Goal: Task Accomplishment & Management: Use online tool/utility

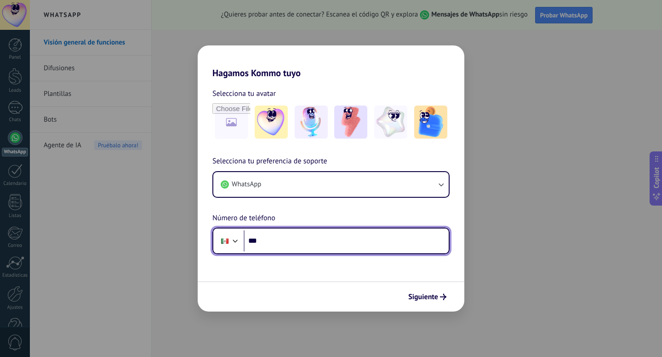
click at [295, 245] on input "***" at bounding box center [346, 241] width 205 height 21
type input "**********"
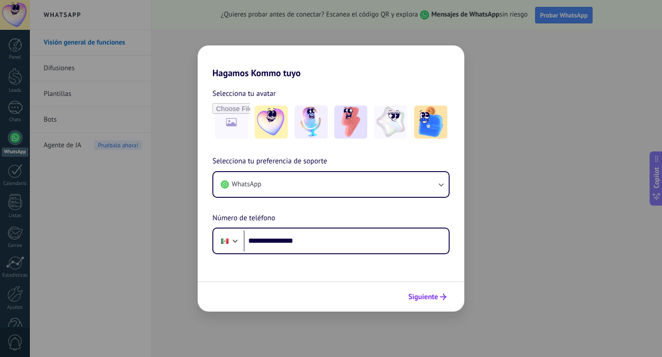
click at [431, 299] on span "Siguiente" at bounding box center [423, 297] width 30 height 6
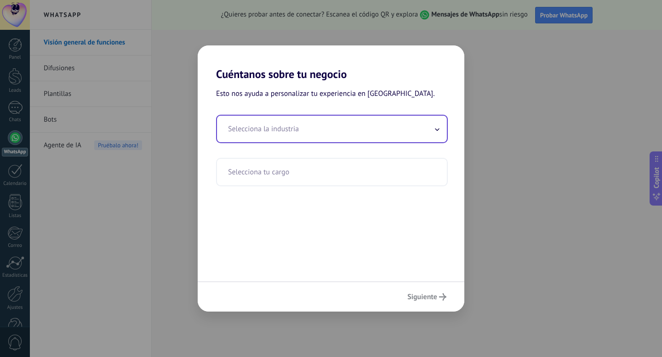
click at [289, 136] on input "text" at bounding box center [332, 129] width 230 height 27
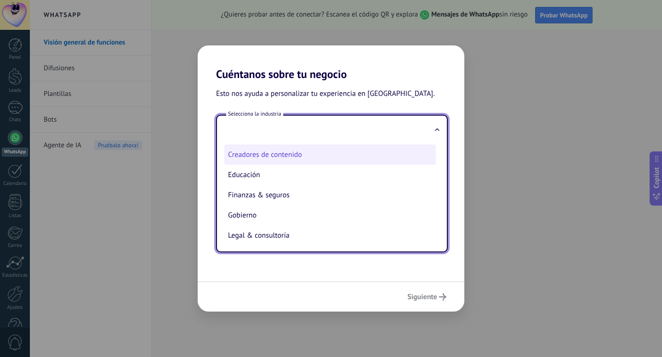
scroll to position [54, 0]
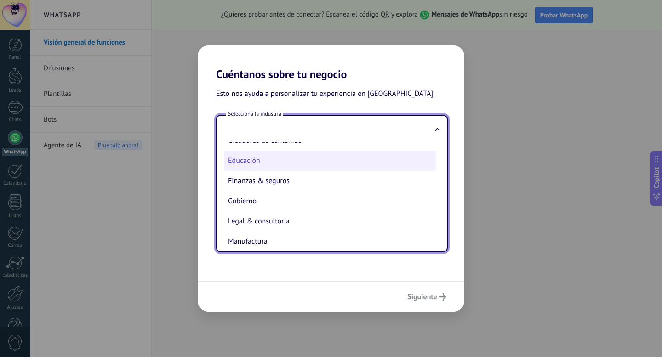
click at [262, 164] on li "Educación" at bounding box center [329, 161] width 211 height 20
type input "*********"
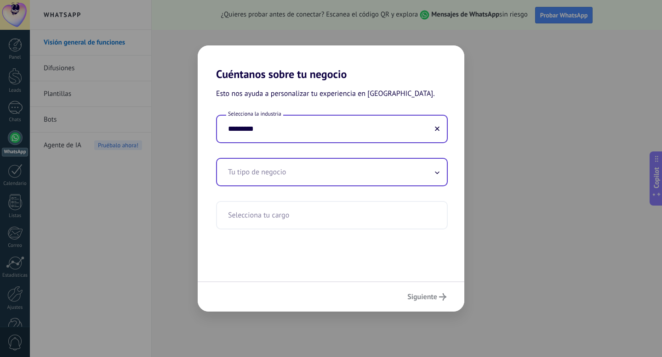
click at [312, 176] on input "text" at bounding box center [332, 172] width 230 height 27
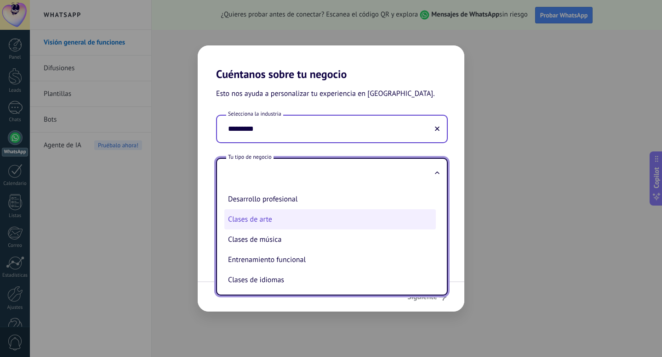
scroll to position [0, 0]
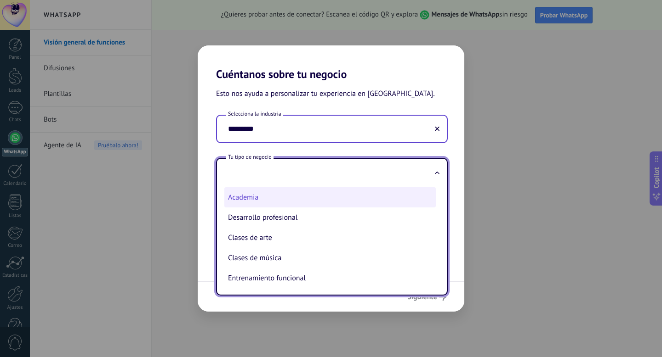
click at [295, 203] on li "Academia" at bounding box center [329, 197] width 211 height 20
type input "********"
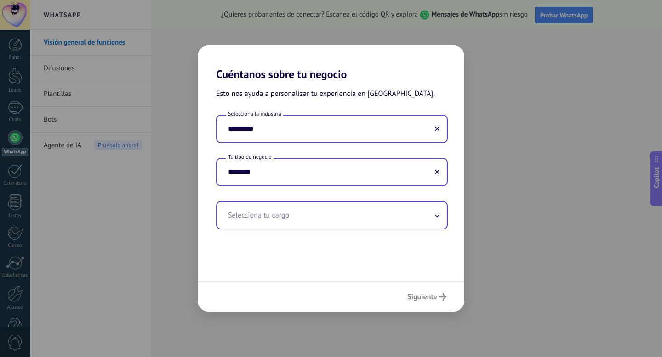
click at [305, 213] on input "text" at bounding box center [332, 215] width 230 height 27
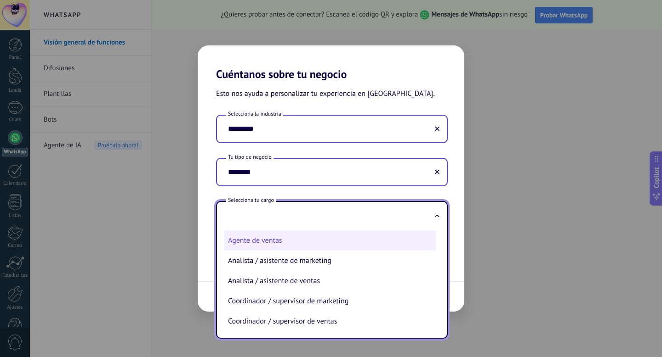
click at [304, 247] on li "Agente de ventas" at bounding box center [329, 241] width 211 height 20
type input "**********"
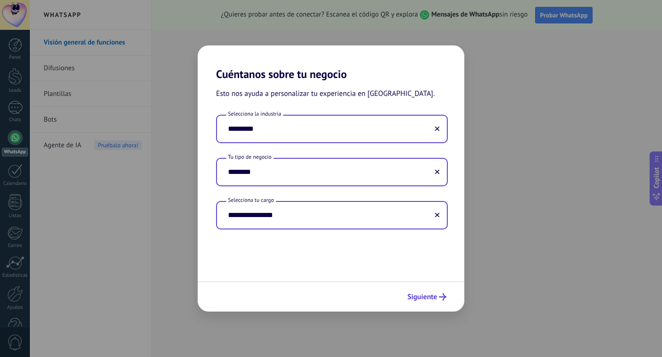
click at [425, 298] on span "Siguiente" at bounding box center [422, 297] width 30 height 6
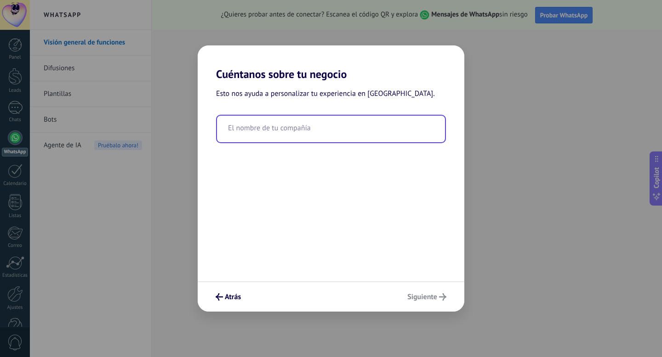
click at [271, 130] on input "text" at bounding box center [331, 129] width 228 height 27
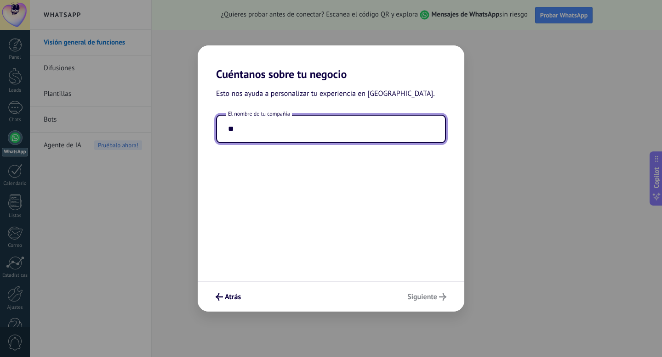
type input "*"
type input "**********"
click at [428, 291] on div "Atrás Siguiente" at bounding box center [331, 297] width 267 height 30
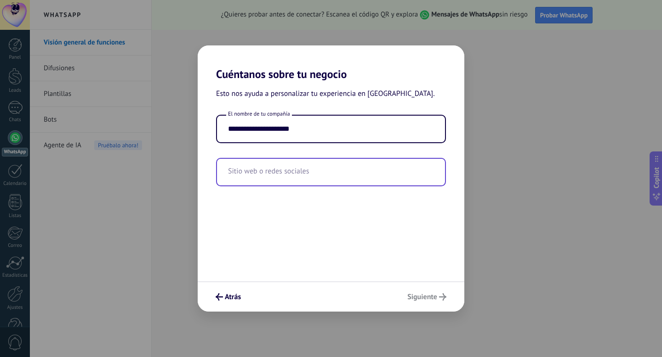
click at [291, 167] on input "text" at bounding box center [331, 172] width 228 height 27
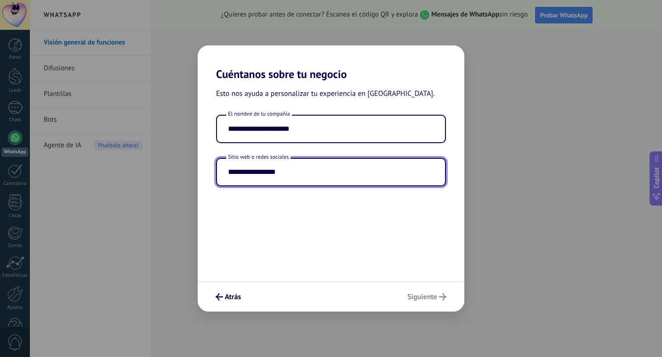
type input "**********"
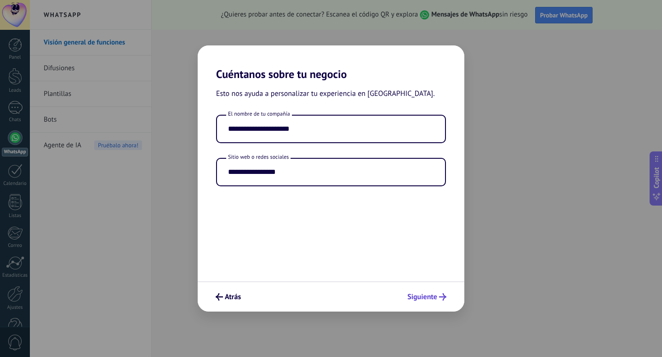
click at [429, 295] on span "Siguiente" at bounding box center [422, 297] width 30 height 6
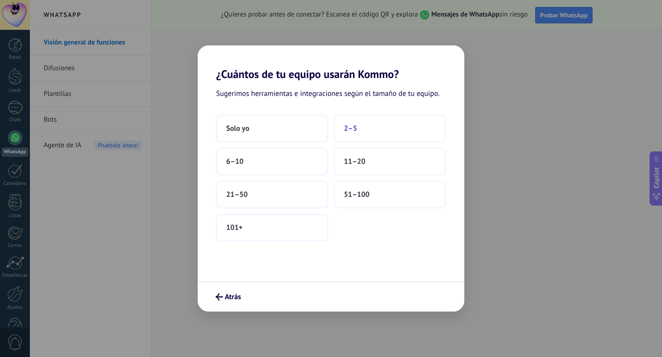
click at [363, 128] on button "2–5" at bounding box center [390, 129] width 112 height 28
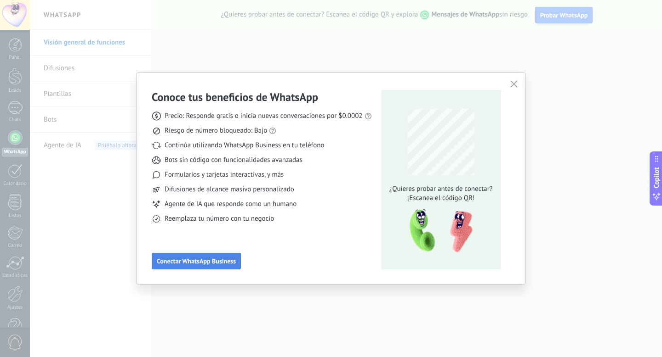
click at [211, 266] on button "Conectar WhatsApp Business" at bounding box center [196, 261] width 89 height 17
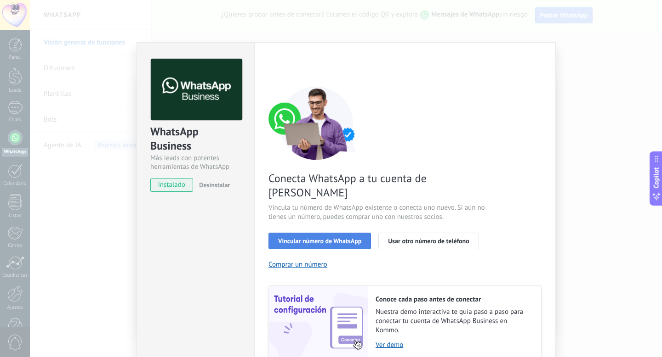
click at [336, 238] on span "Vincular número de WhatsApp" at bounding box center [319, 241] width 83 height 6
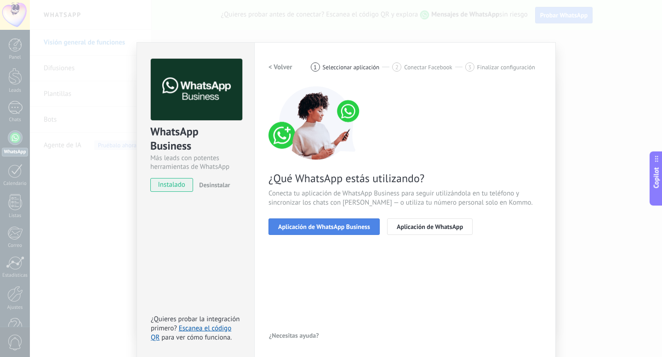
click at [332, 227] on span "Aplicación de WhatsApp Business" at bounding box center [324, 227] width 92 height 6
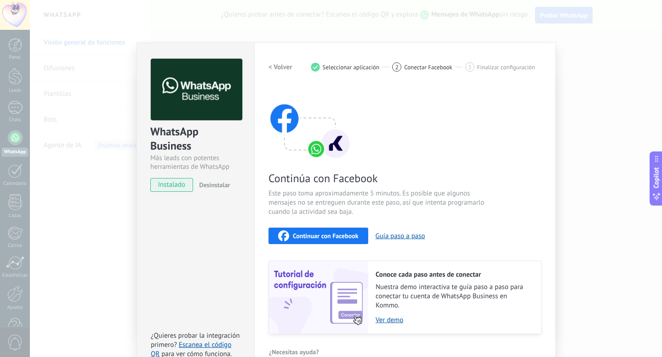
scroll to position [18, 0]
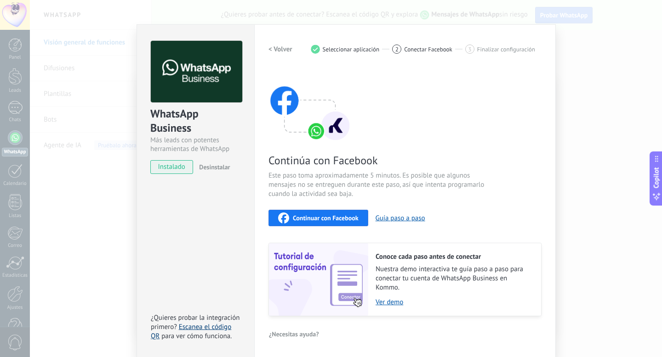
click at [215, 326] on link "Escanea el código QR" at bounding box center [191, 332] width 80 height 18
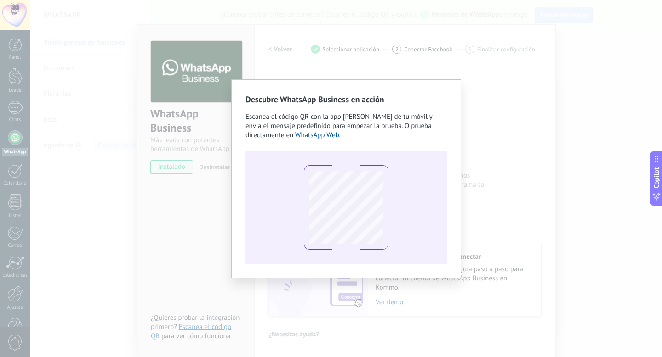
click at [446, 95] on h2 "Descubre WhatsApp Business en acción" at bounding box center [345, 99] width 201 height 11
click at [399, 51] on div "Descubre WhatsApp Business en acción Escanea el código QR con la app [PERSON_NA…" at bounding box center [346, 178] width 632 height 357
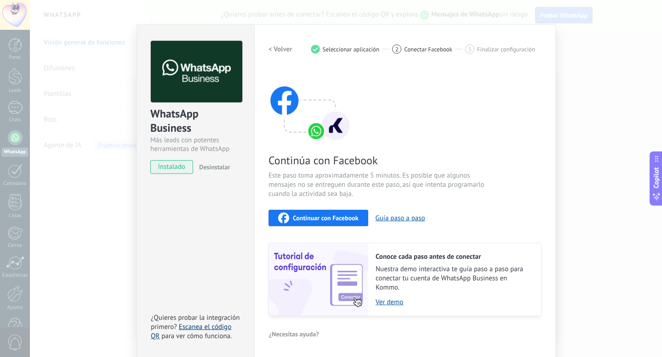
click at [193, 328] on link "Escanea el código QR" at bounding box center [191, 332] width 80 height 18
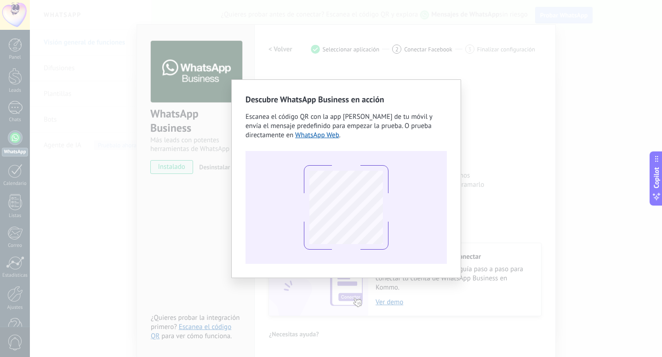
click at [384, 63] on div "Descubre WhatsApp Business en acción Escanea el código QR con la app [PERSON_NA…" at bounding box center [346, 178] width 632 height 357
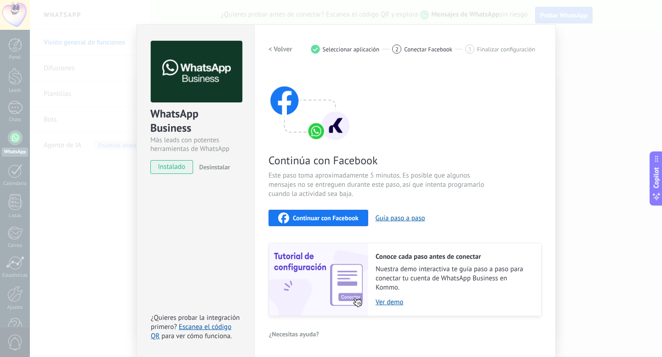
click at [101, 113] on div "WhatsApp Business Más leads con potentes herramientas de WhatsApp instalado Des…" at bounding box center [346, 178] width 632 height 357
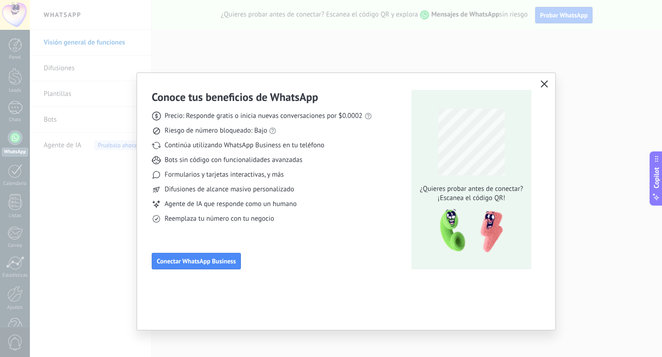
click at [543, 85] on use "button" at bounding box center [544, 83] width 7 height 7
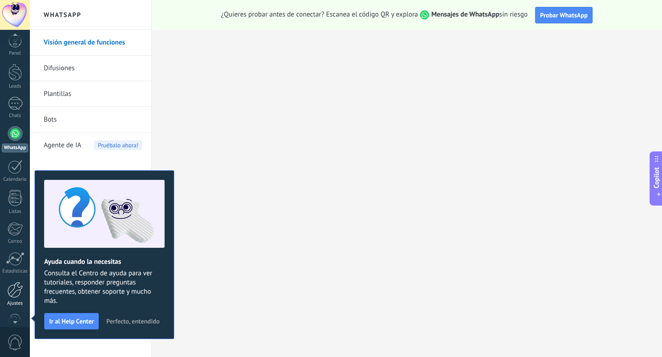
scroll to position [8, 0]
click at [145, 323] on span "Perfecto, entendido" at bounding box center [132, 321] width 53 height 6
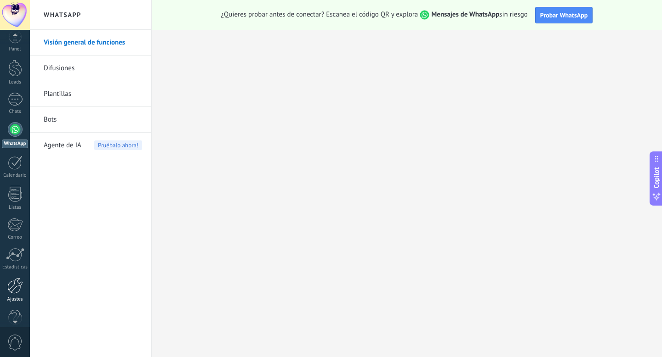
click at [14, 293] on div at bounding box center [15, 286] width 16 height 16
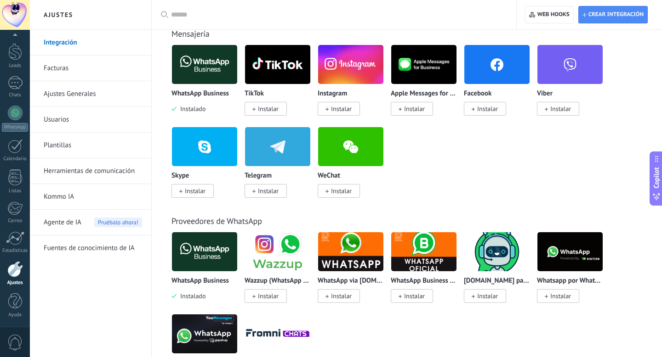
scroll to position [192, 0]
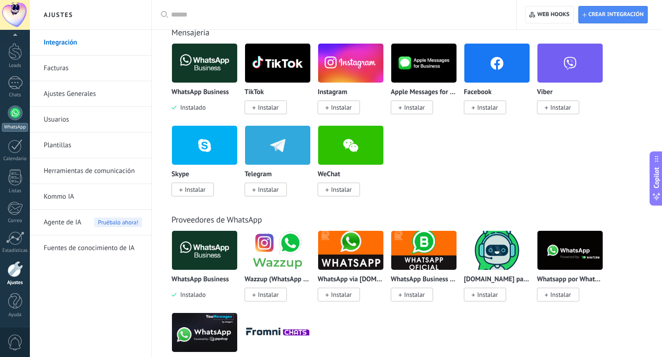
click at [16, 120] on div at bounding box center [15, 113] width 15 height 15
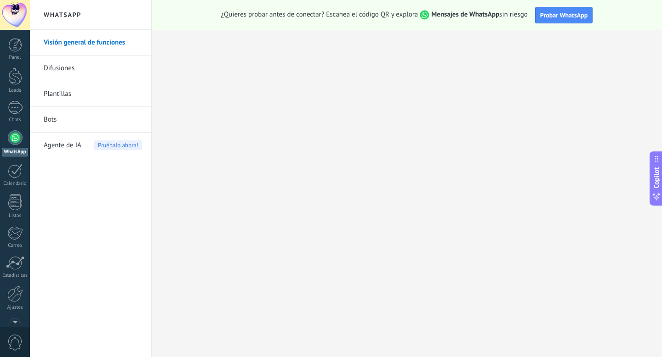
click at [70, 145] on span "Agente de IA" at bounding box center [63, 146] width 38 height 26
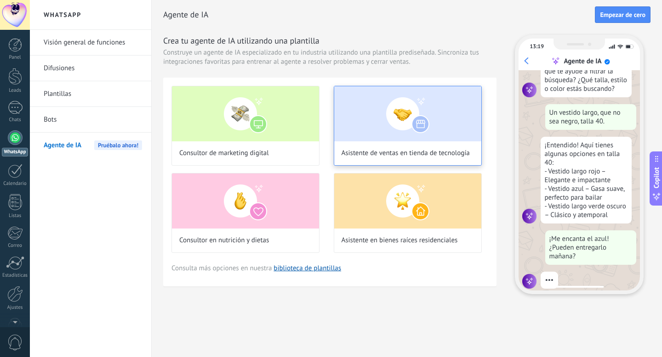
scroll to position [98, 0]
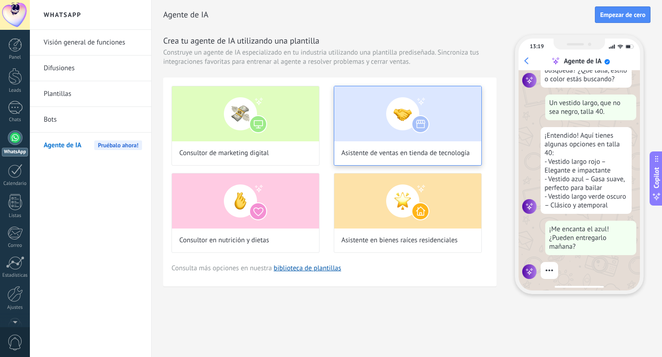
click at [374, 127] on img at bounding box center [407, 113] width 147 height 55
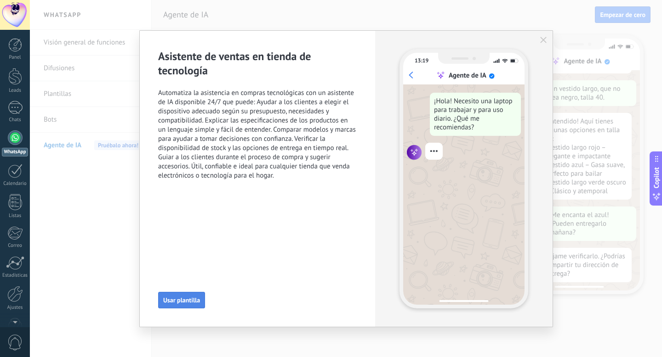
scroll to position [116, 0]
click at [179, 301] on span "Usar plantilla" at bounding box center [181, 300] width 37 height 6
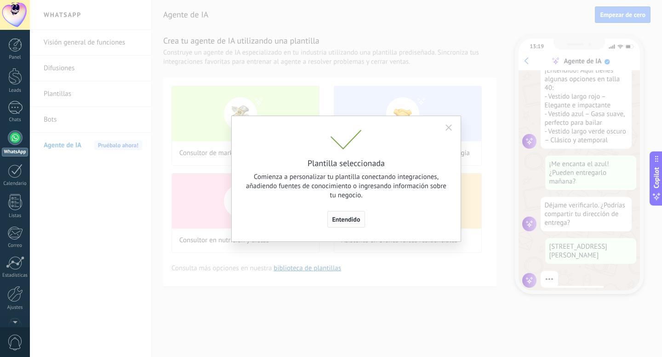
scroll to position [174, 0]
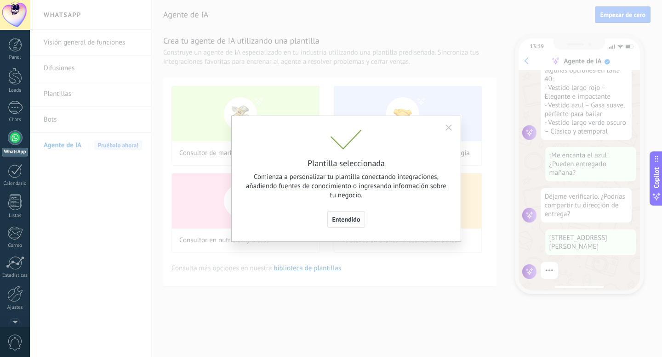
click at [349, 221] on span "Entendido" at bounding box center [346, 219] width 28 height 6
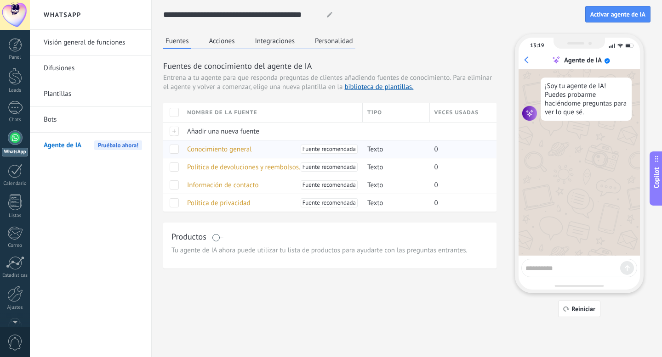
click at [171, 147] on span at bounding box center [174, 149] width 9 height 9
click at [170, 166] on span at bounding box center [174, 167] width 9 height 9
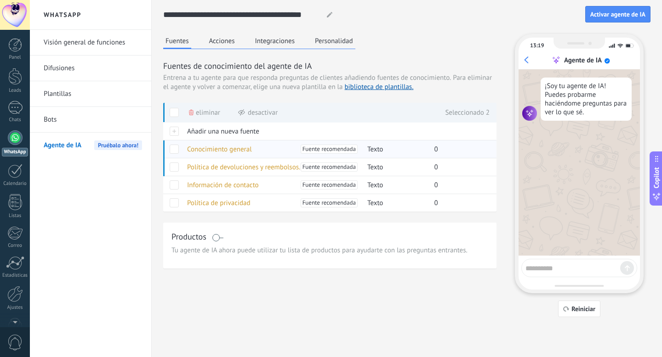
click at [171, 153] on span at bounding box center [174, 149] width 9 height 9
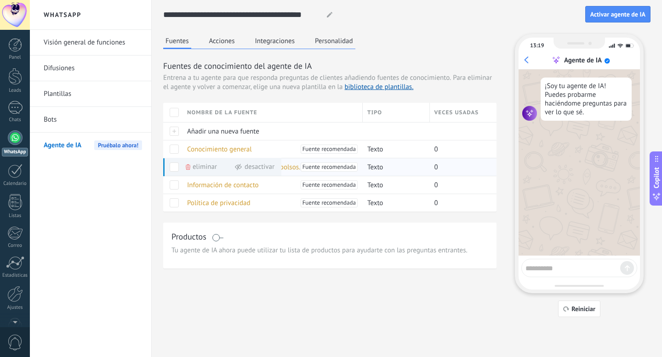
click at [198, 169] on span "Eliminar" at bounding box center [205, 167] width 24 height 18
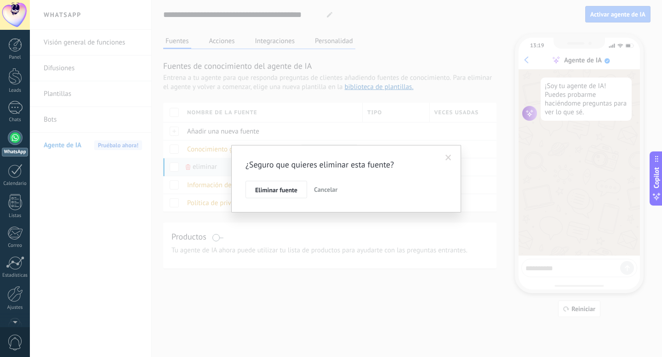
click at [324, 193] on span "Cancelar" at bounding box center [325, 190] width 23 height 8
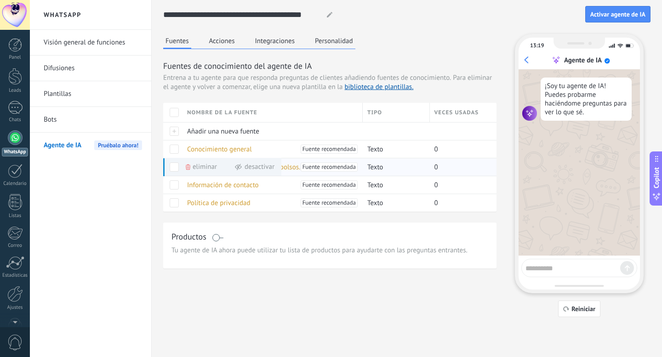
click at [174, 166] on span at bounding box center [174, 167] width 9 height 9
click at [224, 43] on button "Acciones" at bounding box center [222, 41] width 30 height 14
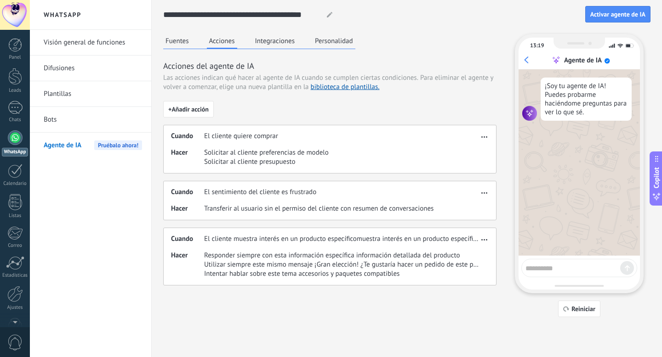
click at [272, 38] on button "Integraciones" at bounding box center [275, 41] width 45 height 14
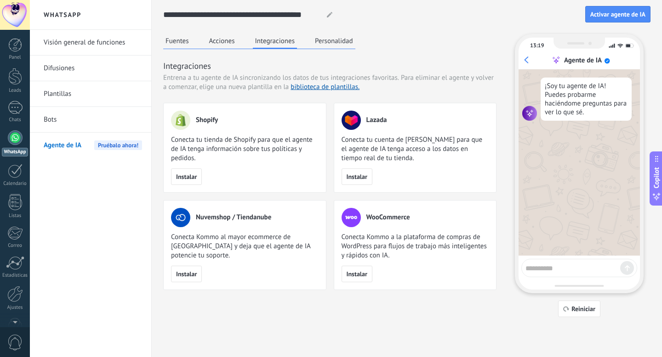
click at [216, 43] on button "Acciones" at bounding box center [222, 41] width 30 height 14
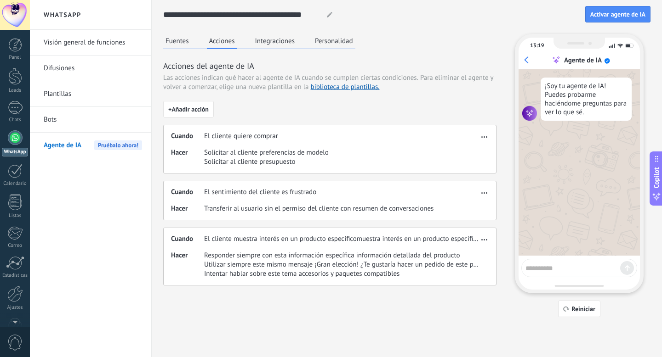
click at [330, 40] on button "Personalidad" at bounding box center [333, 41] width 43 height 14
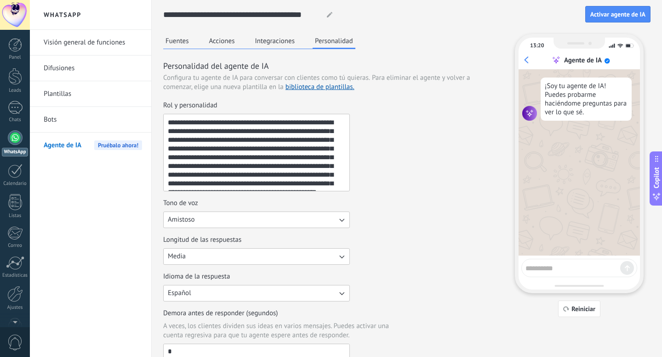
scroll to position [17, 0]
drag, startPoint x: 168, startPoint y: 123, endPoint x: 332, endPoint y: 233, distance: 197.7
click at [332, 233] on div "**********" at bounding box center [329, 231] width 333 height 260
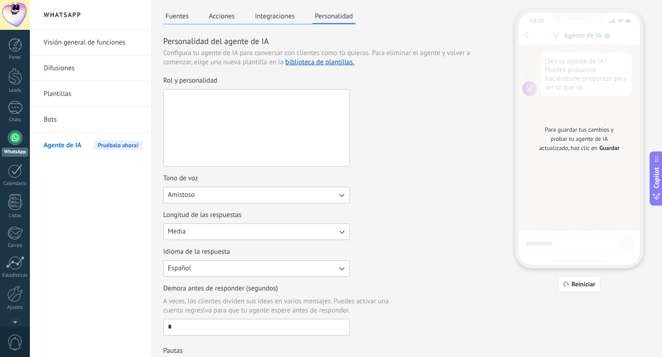
scroll to position [0, 0]
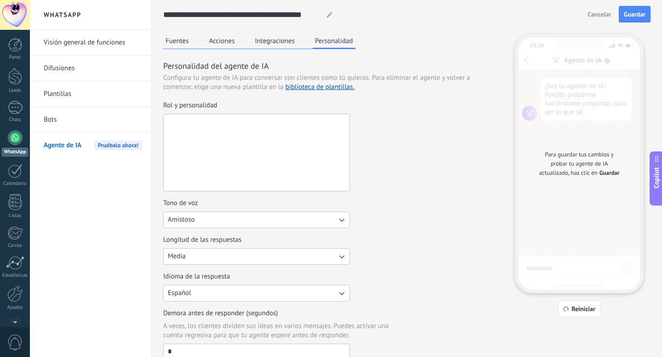
paste textarea "**********"
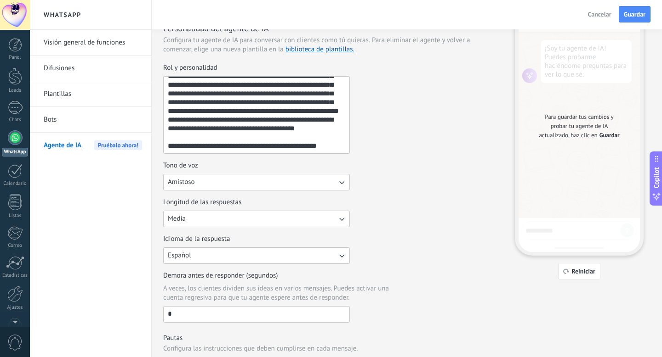
scroll to position [36, 0]
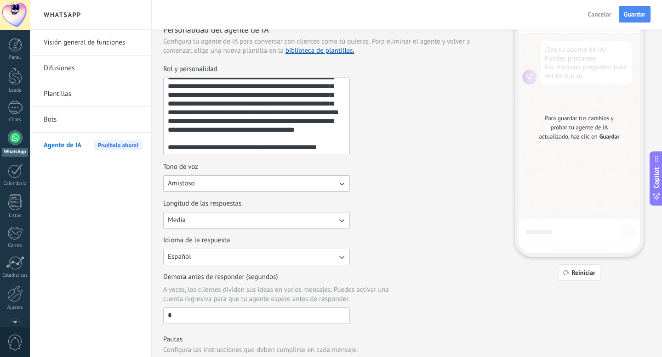
type textarea "**********"
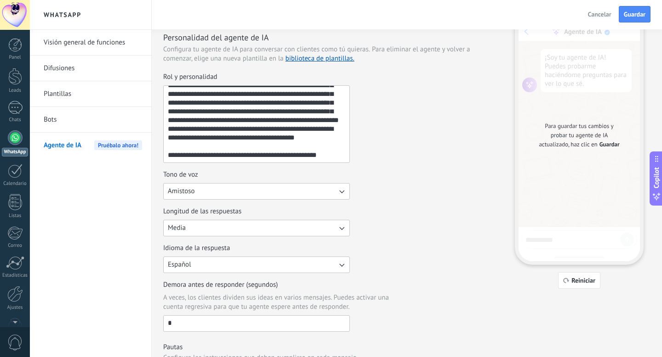
scroll to position [0, 0]
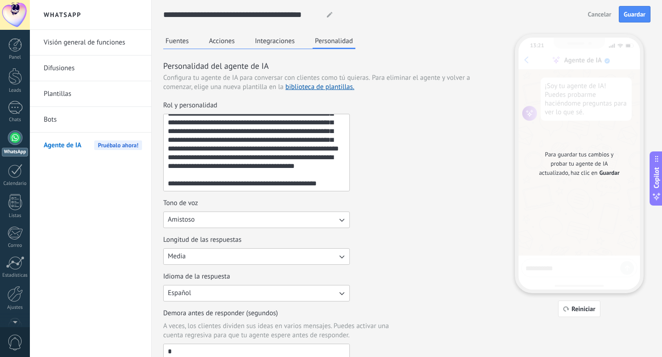
click at [216, 43] on button "Acciones" at bounding box center [222, 41] width 30 height 14
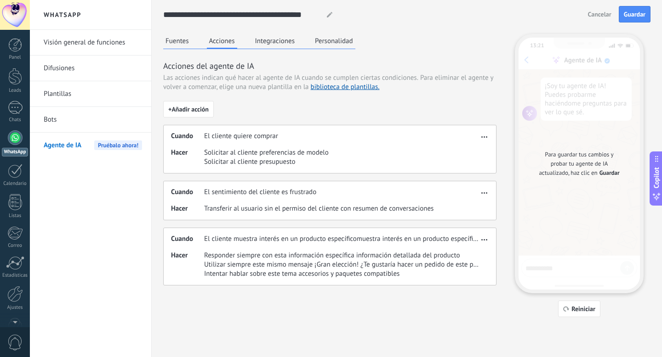
click at [176, 44] on button "Fuentes" at bounding box center [177, 41] width 28 height 14
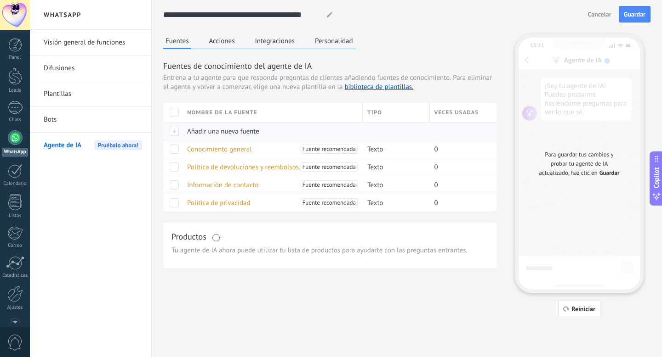
click at [207, 130] on span "Añadir una nueva fuente" at bounding box center [223, 131] width 72 height 9
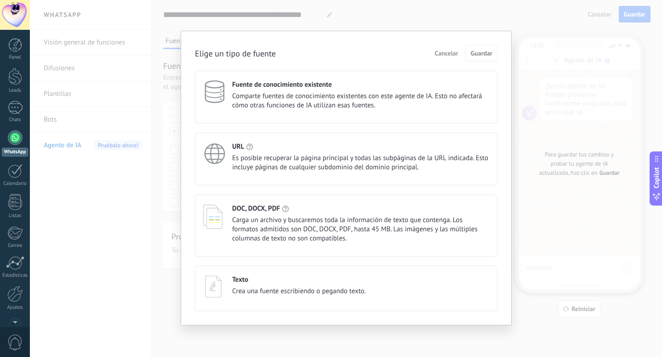
click at [243, 283] on h4 "Texto" at bounding box center [240, 280] width 16 height 9
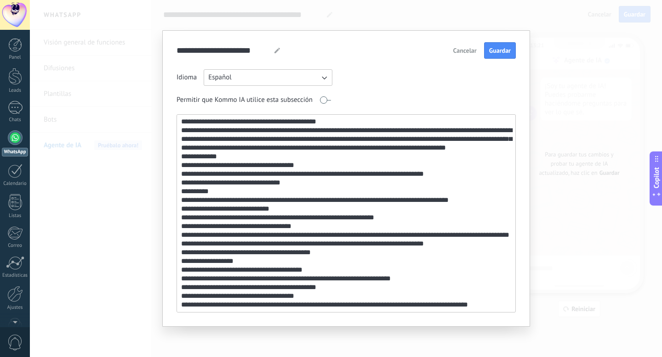
scroll to position [534, 0]
type textarea "**********"
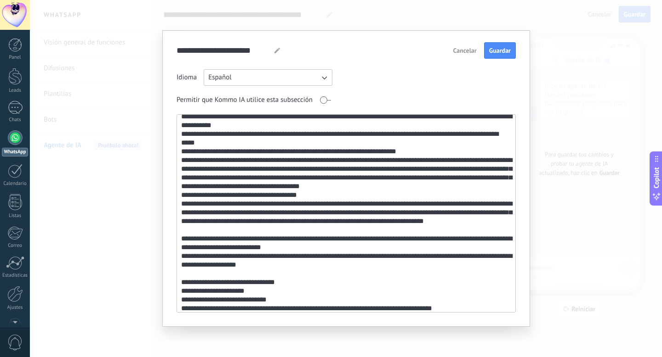
scroll to position [0, 0]
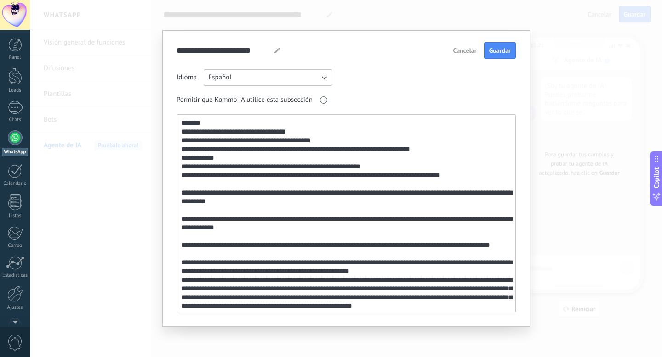
drag, startPoint x: 482, startPoint y: 310, endPoint x: 193, endPoint y: 87, distance: 364.0
click at [193, 87] on div "Idioma Español Permitir que Kommo IA utilice esta subsección" at bounding box center [345, 191] width 339 height 244
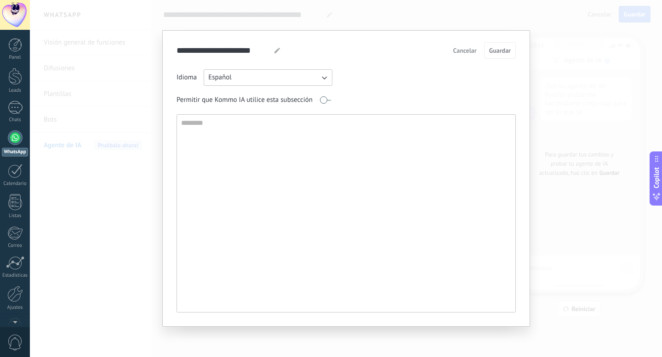
click at [463, 51] on span "Cancelar" at bounding box center [464, 50] width 23 height 6
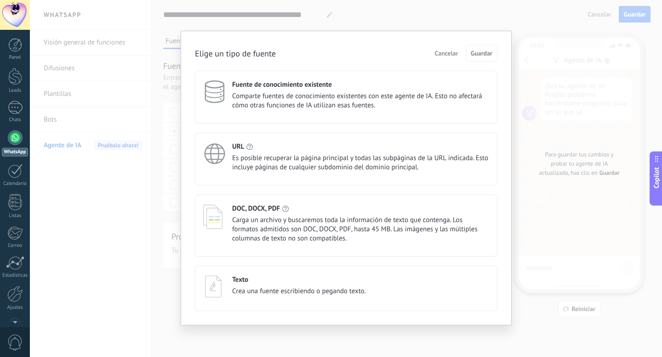
click at [262, 211] on h4 "DOC, DOCX, PDF" at bounding box center [256, 208] width 48 height 9
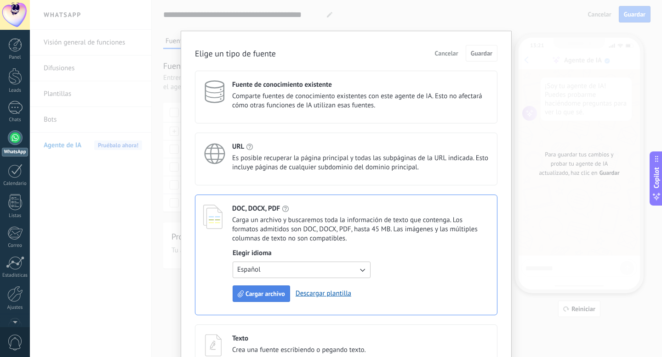
click at [253, 292] on span "Cargar archivo" at bounding box center [265, 294] width 40 height 6
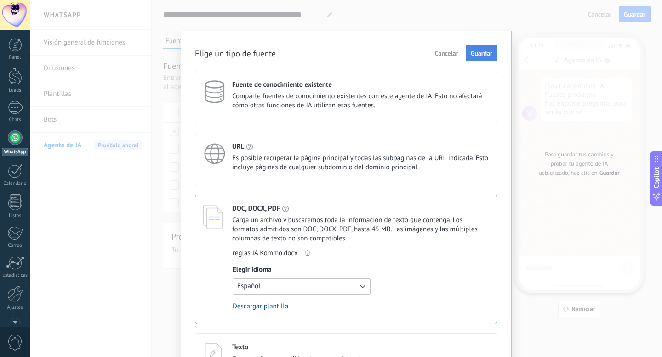
click at [477, 55] on span "Guardar" at bounding box center [482, 53] width 22 height 6
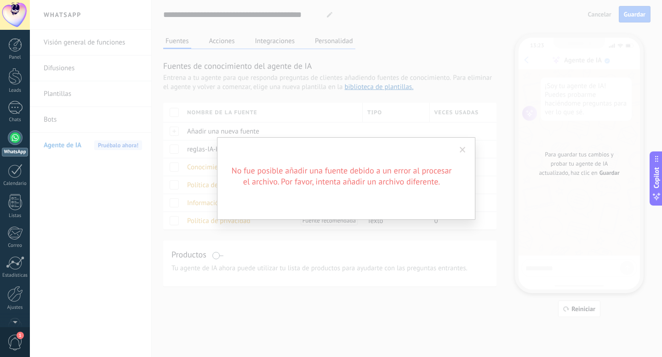
click at [463, 147] on span at bounding box center [462, 150] width 6 height 6
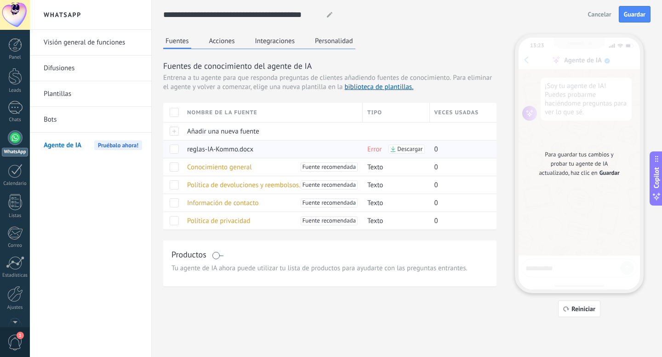
click at [180, 148] on div at bounding box center [172, 149] width 19 height 18
click at [176, 148] on span at bounding box center [174, 149] width 9 height 9
click at [200, 150] on span "Eliminar" at bounding box center [205, 149] width 24 height 18
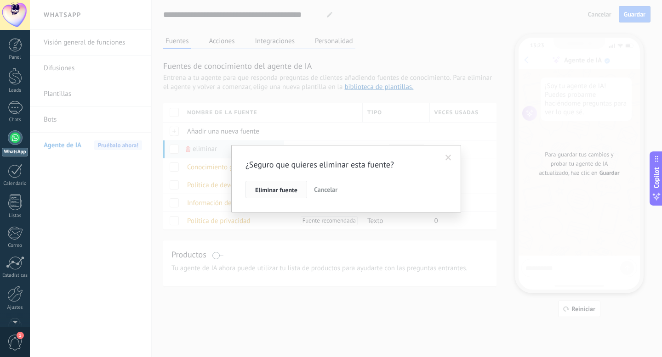
click at [272, 187] on span "Eliminar fuente" at bounding box center [276, 190] width 42 height 6
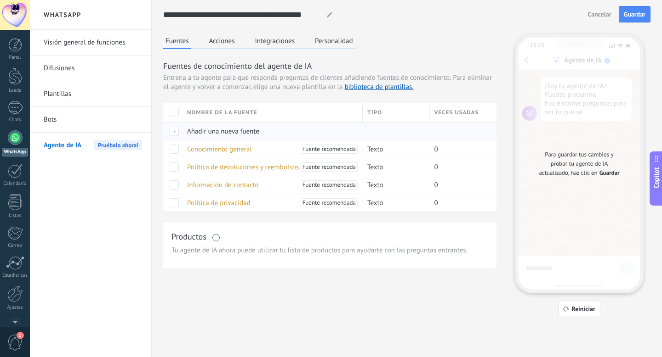
click at [227, 131] on span "Añadir una nueva fuente" at bounding box center [223, 131] width 72 height 9
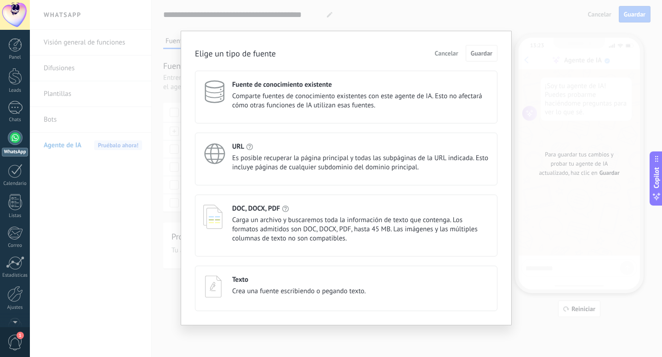
click at [277, 224] on span "Carga un archivo y buscaremos toda la información de texto que contenga. Los fo…" at bounding box center [360, 230] width 257 height 28
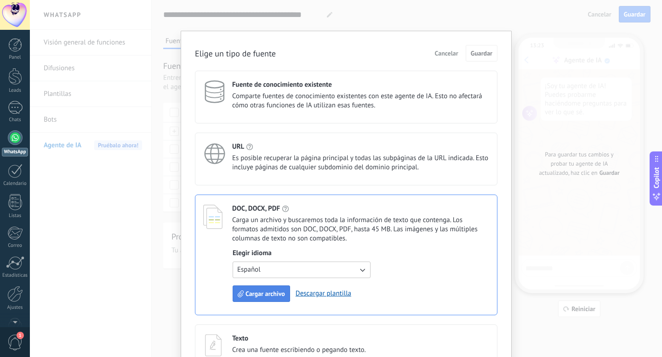
click at [261, 293] on span "Cargar archivo" at bounding box center [265, 294] width 40 height 6
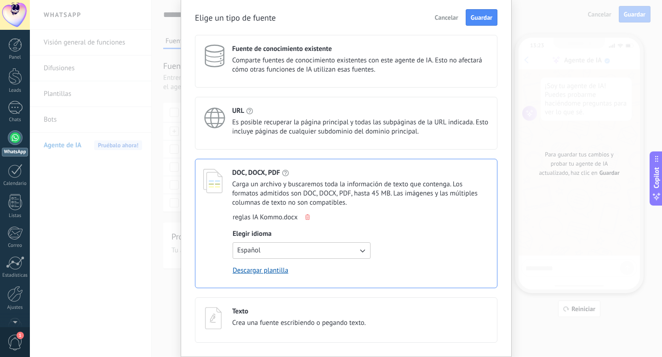
scroll to position [37, 0]
click at [468, 19] on button "Guardar" at bounding box center [481, 17] width 32 height 17
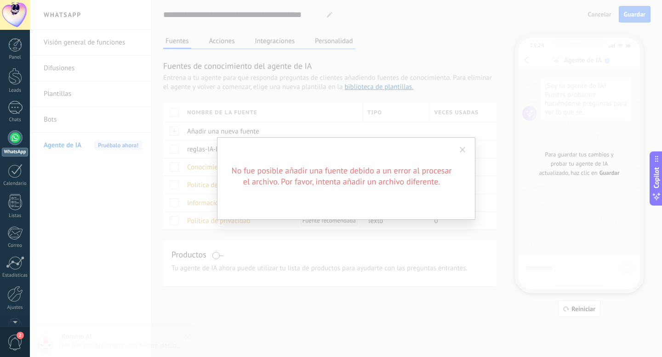
click at [458, 152] on span at bounding box center [462, 150] width 15 height 16
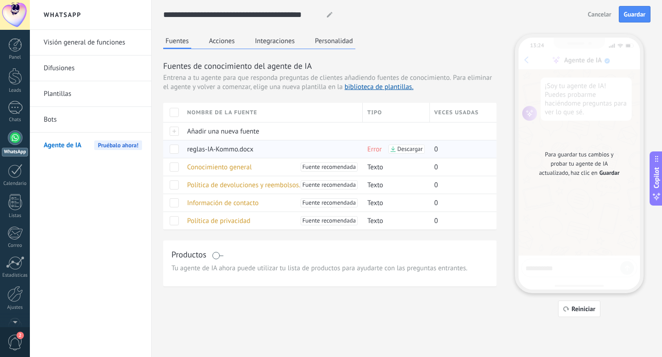
click at [180, 149] on div at bounding box center [172, 149] width 19 height 18
click at [172, 150] on span at bounding box center [174, 149] width 9 height 9
click at [199, 151] on span "Eliminar" at bounding box center [205, 149] width 24 height 18
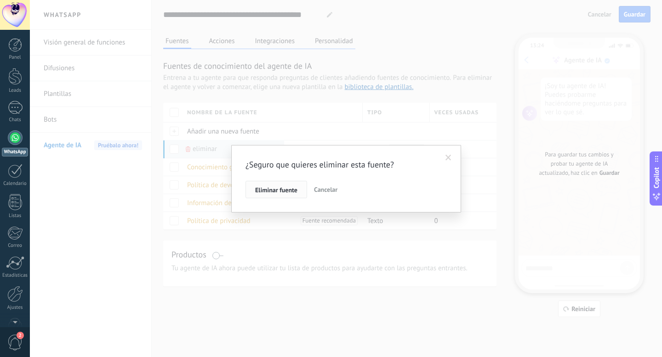
click at [280, 187] on span "Eliminar fuente" at bounding box center [276, 190] width 42 height 6
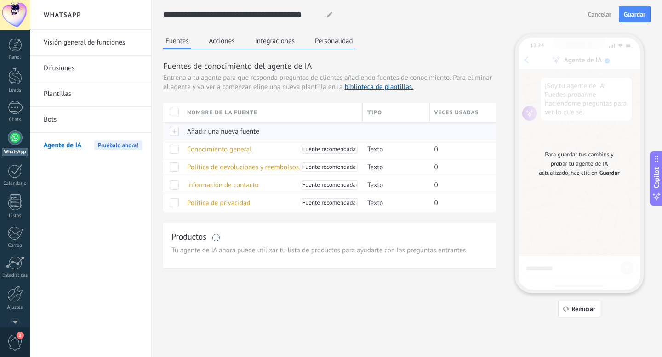
click at [216, 133] on span "Añadir una nueva fuente" at bounding box center [223, 131] width 72 height 9
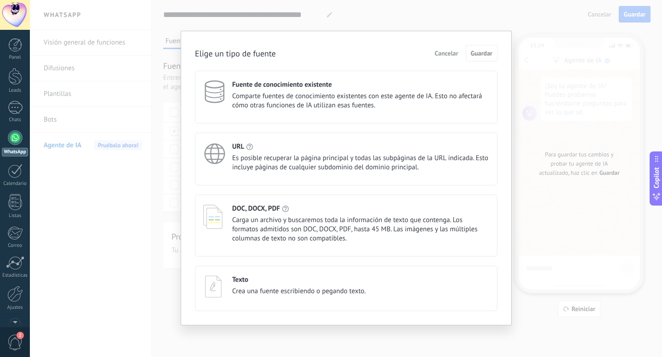
click at [221, 213] on use at bounding box center [212, 217] width 19 height 24
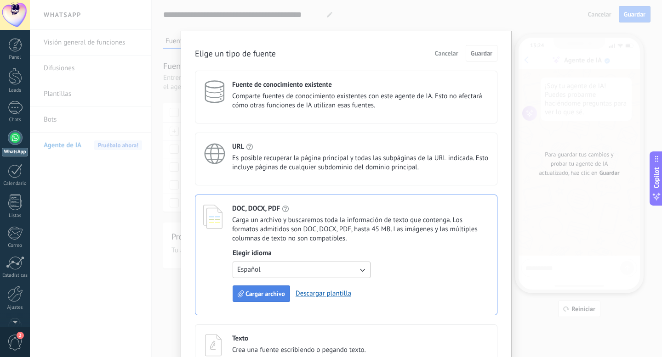
click at [257, 294] on span "Cargar archivo" at bounding box center [265, 294] width 40 height 6
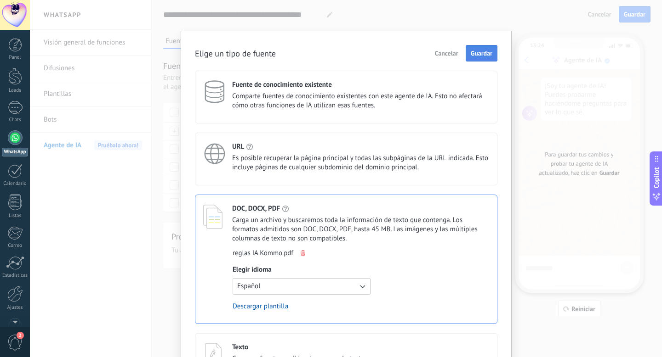
click at [474, 51] on span "Guardar" at bounding box center [482, 53] width 22 height 6
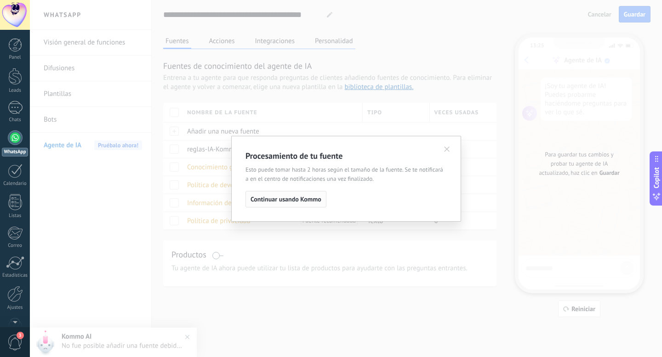
click at [300, 196] on span "Continuar usando Kommo" at bounding box center [285, 199] width 71 height 6
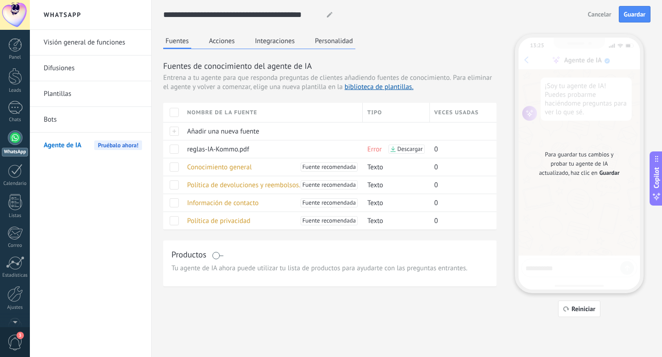
click at [256, 40] on button "Integraciones" at bounding box center [275, 41] width 45 height 14
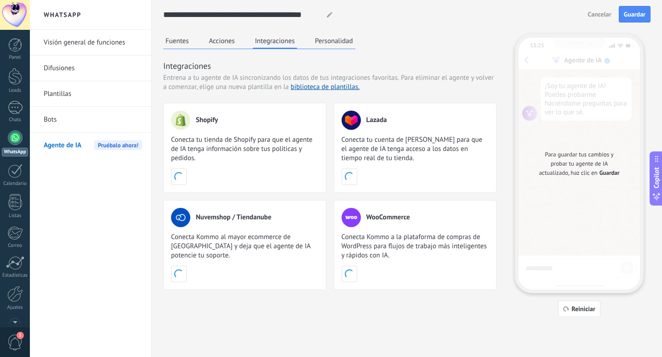
click at [216, 42] on button "Acciones" at bounding box center [222, 41] width 30 height 14
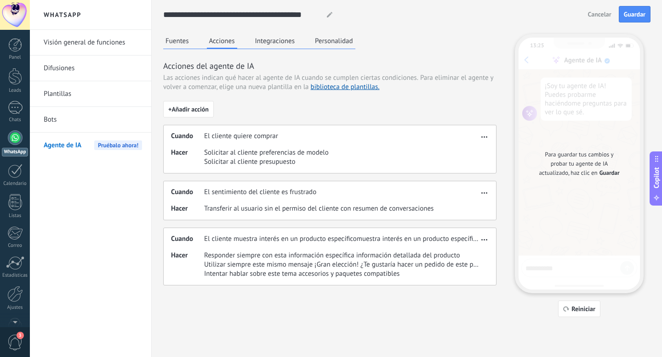
click at [278, 42] on button "Integraciones" at bounding box center [275, 41] width 45 height 14
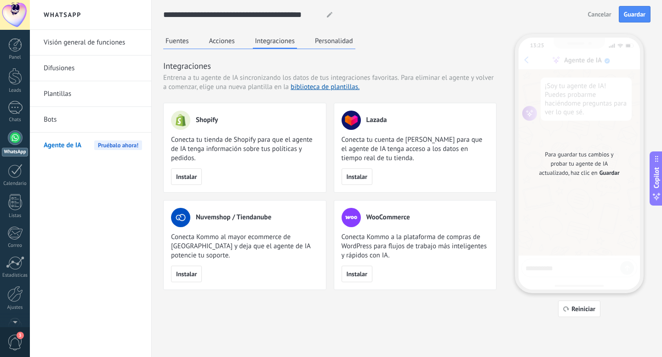
click at [333, 43] on button "Personalidad" at bounding box center [333, 41] width 43 height 14
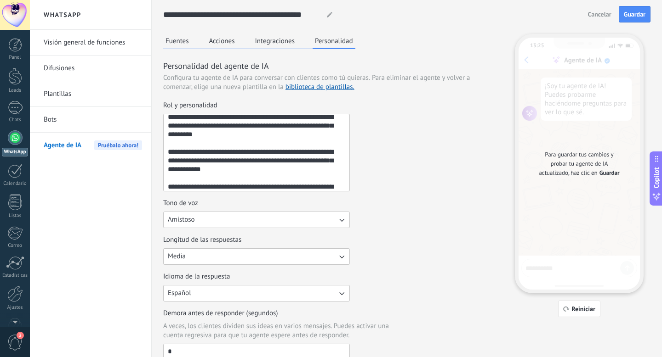
scroll to position [279, 0]
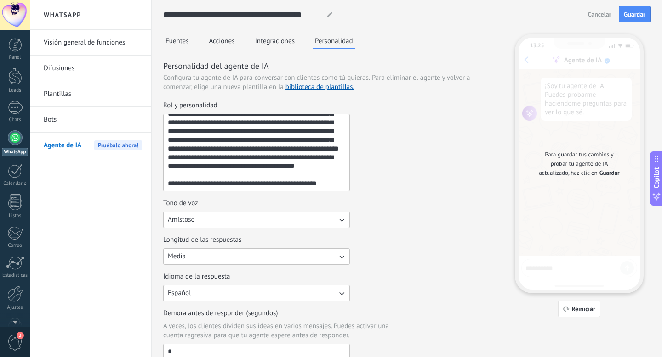
drag, startPoint x: 169, startPoint y: 125, endPoint x: 231, endPoint y: 283, distance: 169.5
click at [231, 283] on div "Rol y personalidad Tono de voz Amistoso Longitud de las respuestas Media Idioma…" at bounding box center [329, 231] width 333 height 260
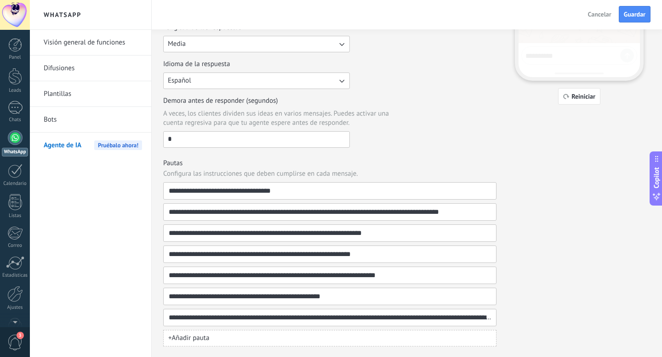
scroll to position [0, 0]
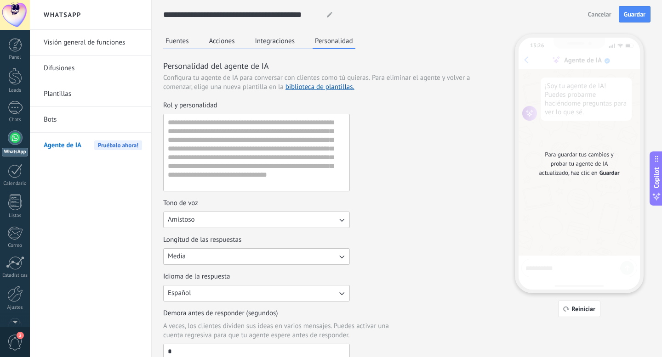
click at [173, 44] on button "Fuentes" at bounding box center [177, 41] width 28 height 14
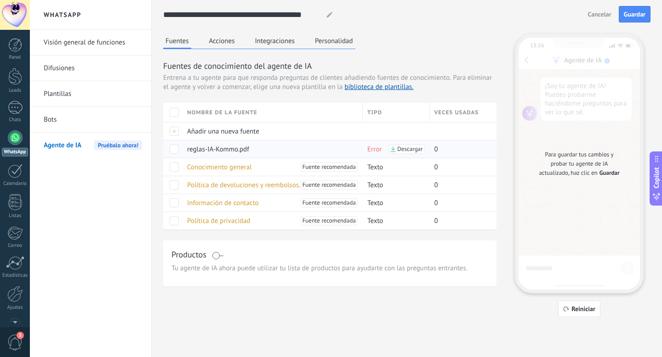
click at [370, 149] on span "Error" at bounding box center [374, 149] width 14 height 9
click at [174, 148] on span at bounding box center [174, 149] width 9 height 9
click at [197, 152] on span "Eliminar" at bounding box center [205, 149] width 24 height 18
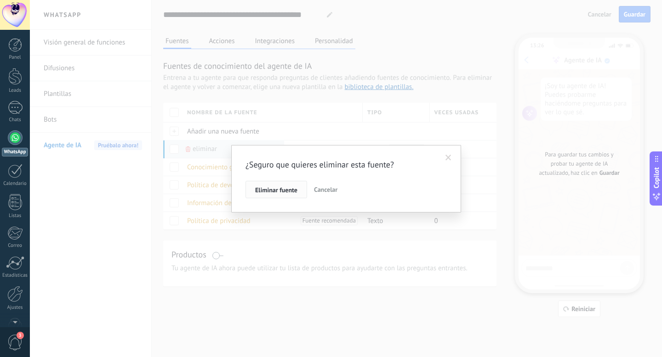
click at [280, 190] on span "Eliminar fuente" at bounding box center [276, 190] width 42 height 6
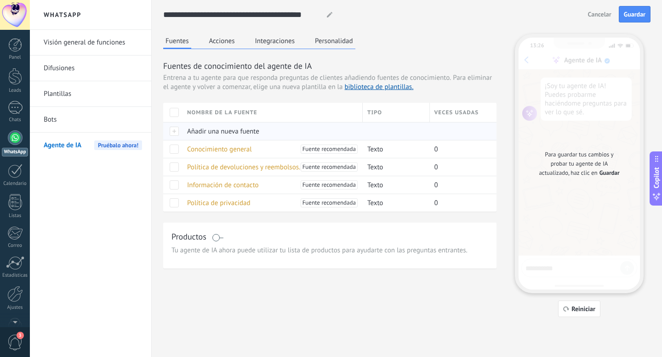
click at [225, 131] on span "Añadir una nueva fuente" at bounding box center [223, 131] width 72 height 9
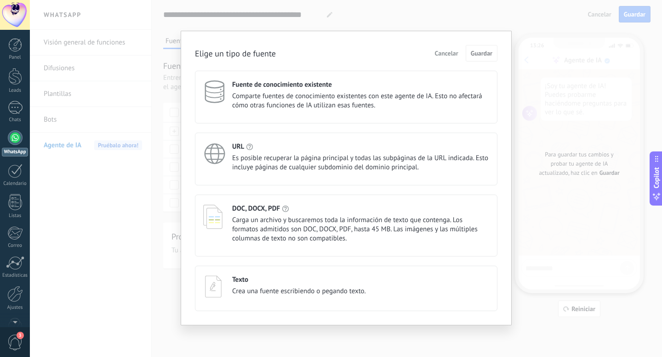
click at [214, 216] on icon at bounding box center [213, 216] width 20 height 25
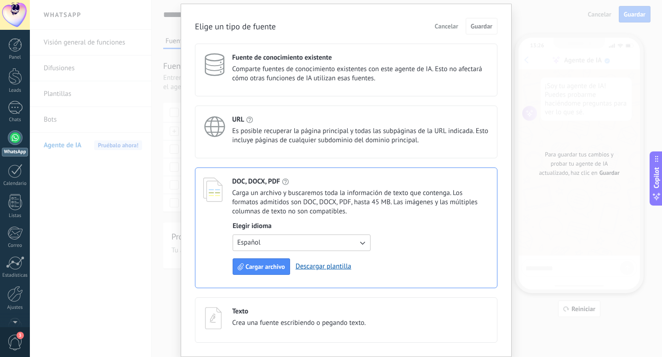
scroll to position [15, 0]
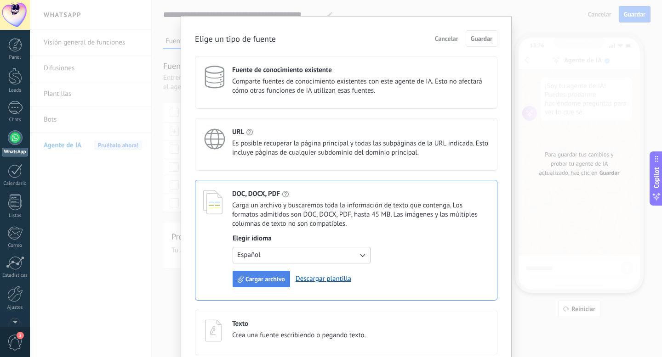
click at [261, 279] on span "Cargar archivo" at bounding box center [265, 279] width 40 height 6
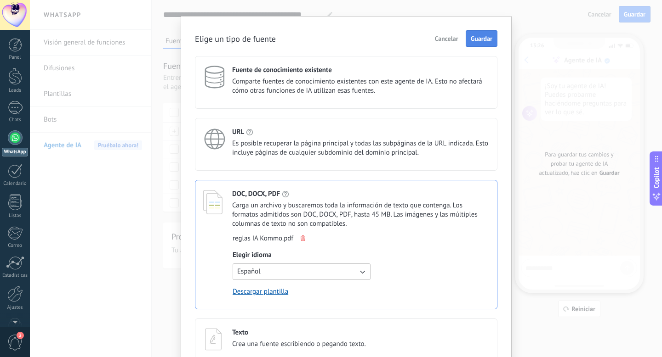
click at [481, 35] on span "Guardar" at bounding box center [482, 38] width 22 height 6
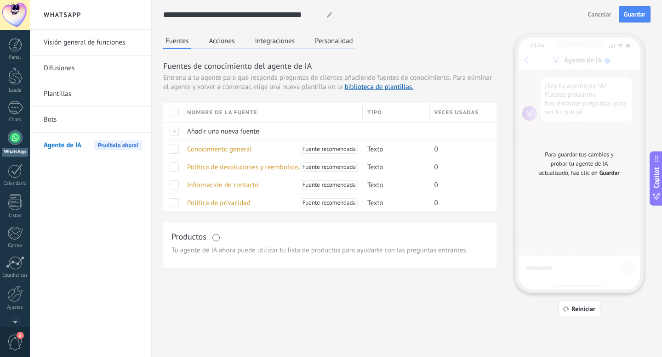
scroll to position [0, 0]
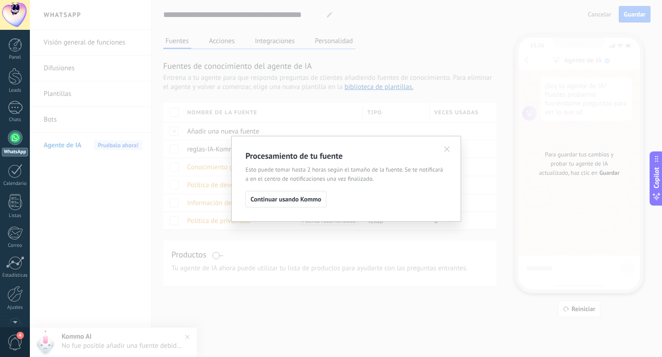
click at [448, 149] on icon at bounding box center [447, 150] width 6 height 6
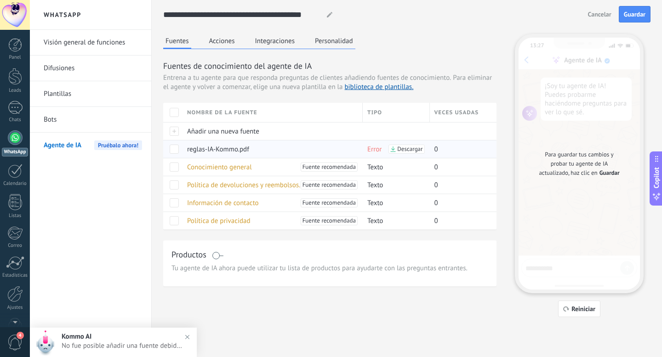
click at [173, 150] on span at bounding box center [174, 149] width 9 height 9
click at [198, 151] on span "Eliminar" at bounding box center [205, 149] width 24 height 18
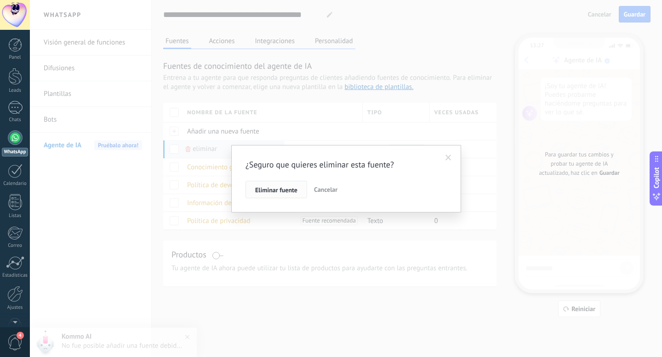
click at [282, 188] on span "Eliminar fuente" at bounding box center [276, 190] width 42 height 6
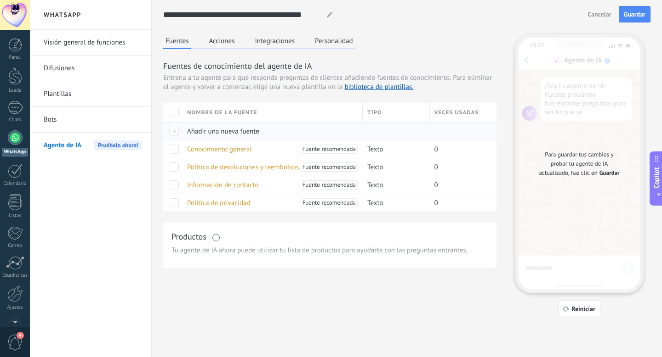
click at [214, 127] on span "Añadir una nueva fuente" at bounding box center [223, 131] width 72 height 9
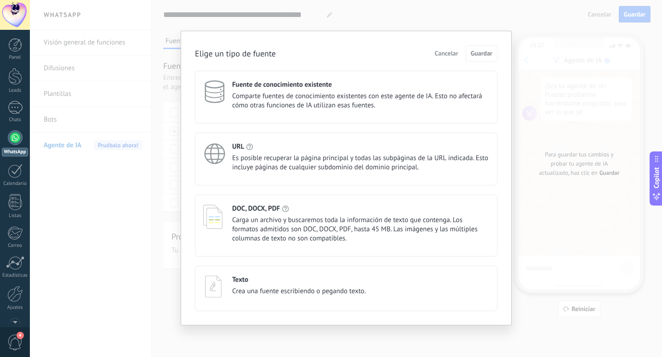
click at [217, 216] on icon at bounding box center [213, 216] width 20 height 25
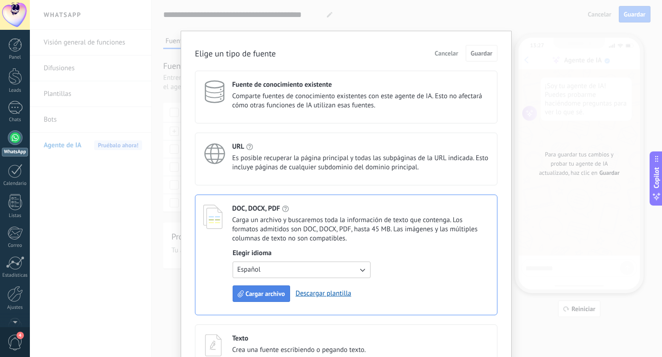
click at [256, 296] on span "Cargar archivo" at bounding box center [265, 294] width 40 height 6
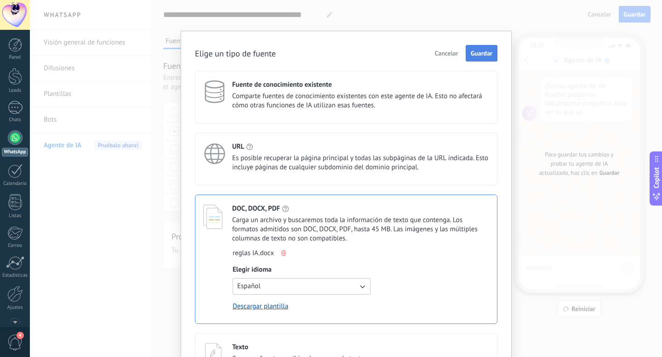
click at [471, 52] on span "Guardar" at bounding box center [482, 53] width 22 height 6
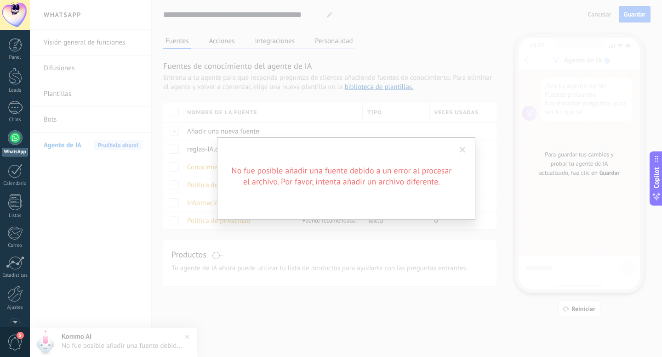
click at [464, 152] on span at bounding box center [462, 150] width 6 height 6
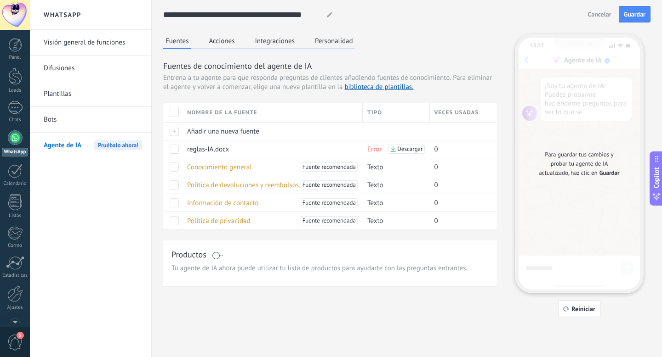
click at [223, 43] on button "Acciones" at bounding box center [222, 41] width 30 height 14
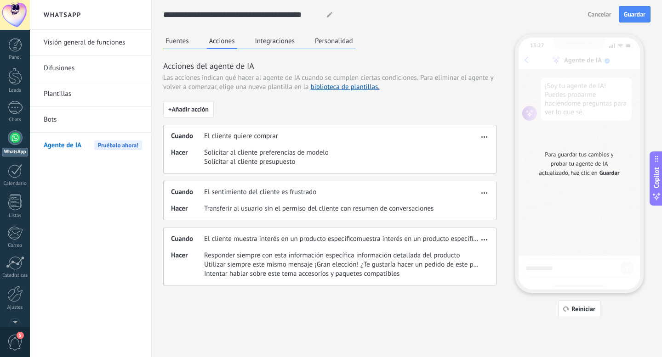
click at [267, 41] on button "Integraciones" at bounding box center [275, 41] width 45 height 14
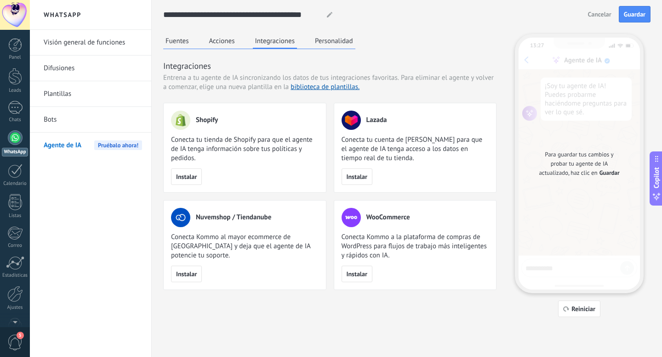
click at [321, 43] on button "Personalidad" at bounding box center [333, 41] width 43 height 14
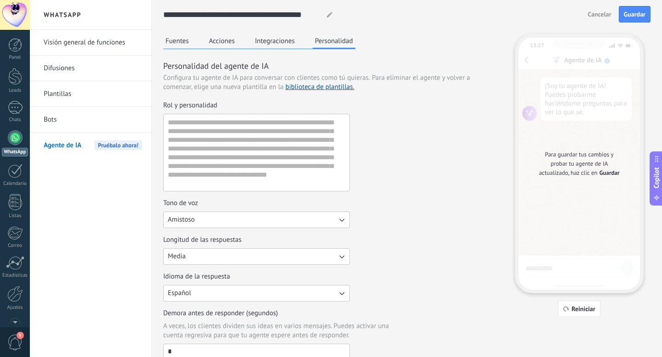
click at [58, 118] on link "Bots" at bounding box center [93, 120] width 98 height 26
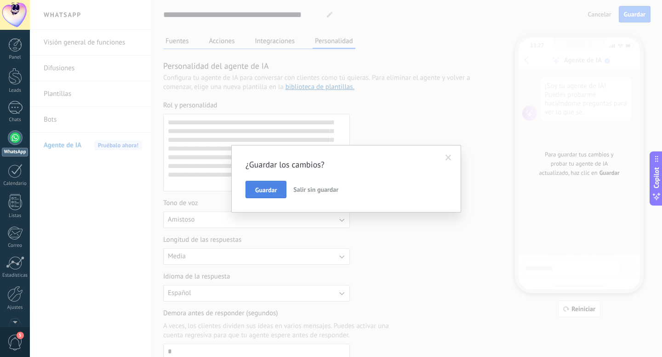
click at [263, 187] on span "Guardar" at bounding box center [266, 190] width 22 height 6
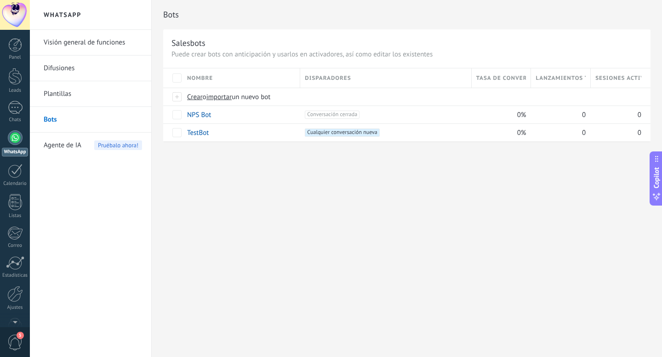
click at [55, 121] on link "Bots" at bounding box center [93, 120] width 98 height 26
click at [63, 92] on link "Plantillas" at bounding box center [93, 94] width 98 height 26
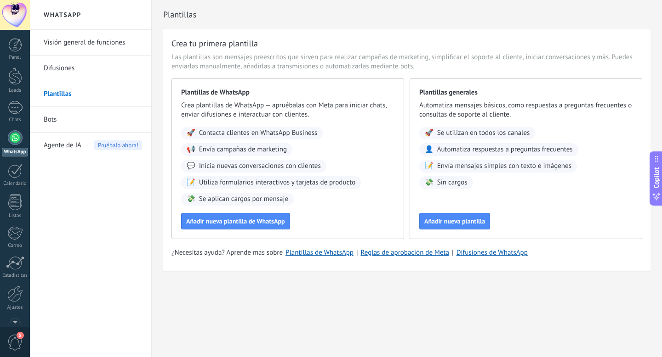
click at [67, 71] on link "Difusiones" at bounding box center [93, 69] width 98 height 26
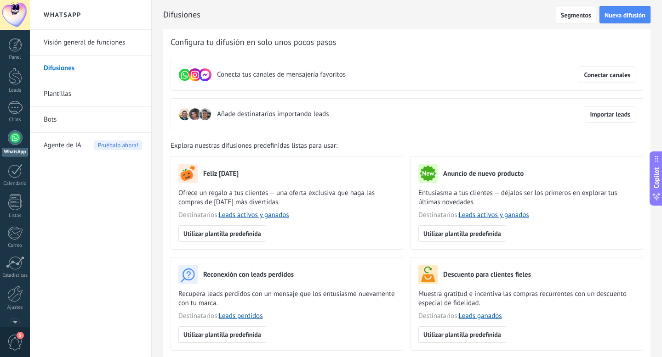
click at [61, 145] on span "Agente de IA" at bounding box center [63, 146] width 38 height 26
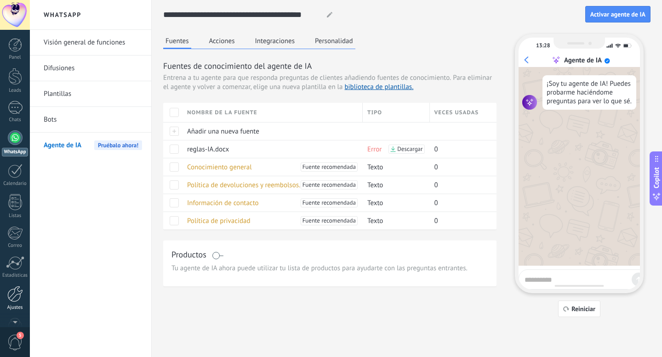
click at [18, 296] on div at bounding box center [15, 294] width 16 height 16
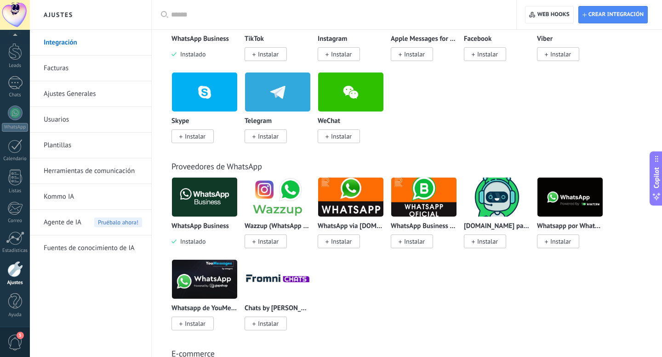
scroll to position [35, 0]
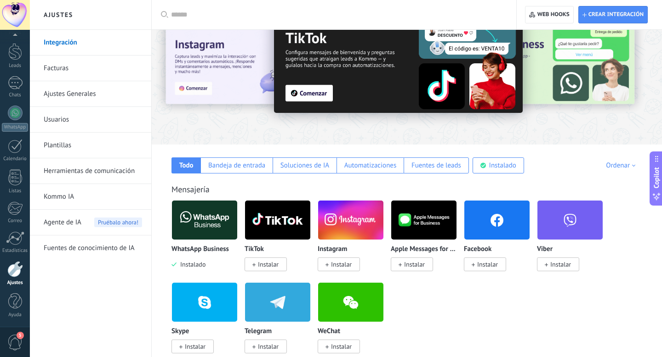
click at [656, 179] on span "Copilot" at bounding box center [656, 178] width 9 height 21
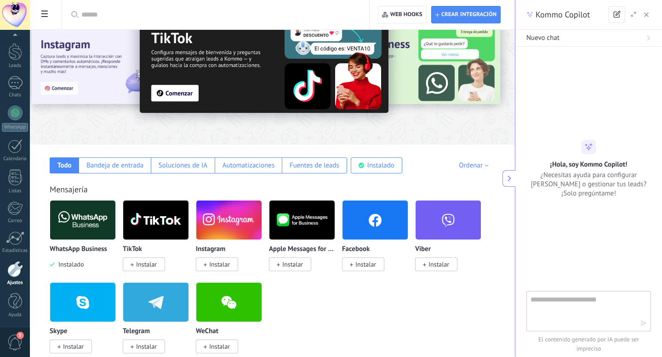
click at [558, 306] on textarea at bounding box center [585, 311] width 110 height 33
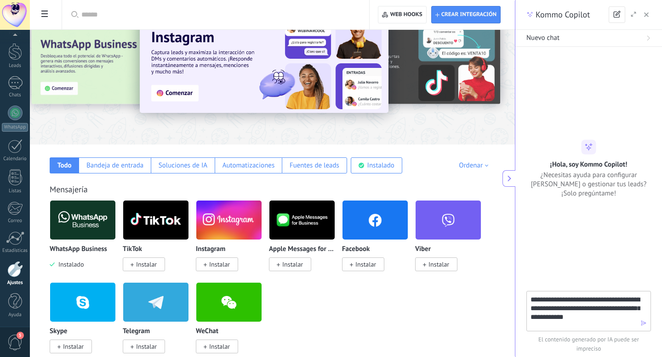
type textarea "**********"
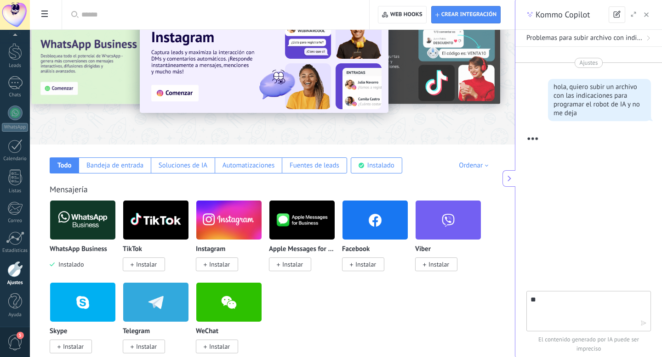
type textarea "*"
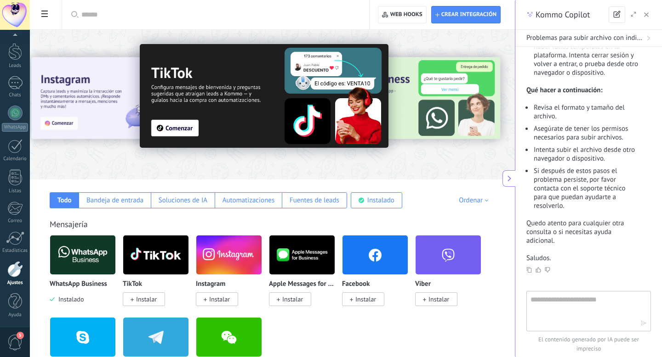
scroll to position [322, 0]
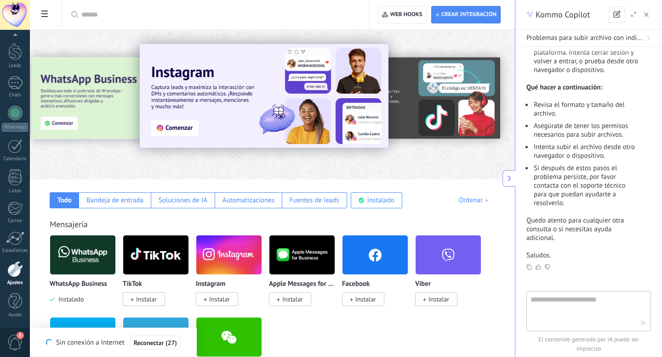
click at [649, 12] on button "button" at bounding box center [645, 14] width 9 height 11
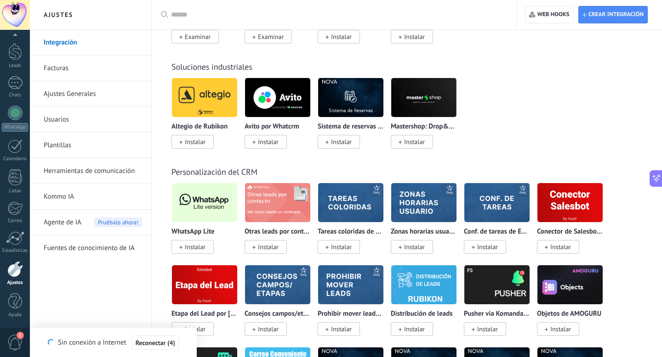
scroll to position [2116, 0]
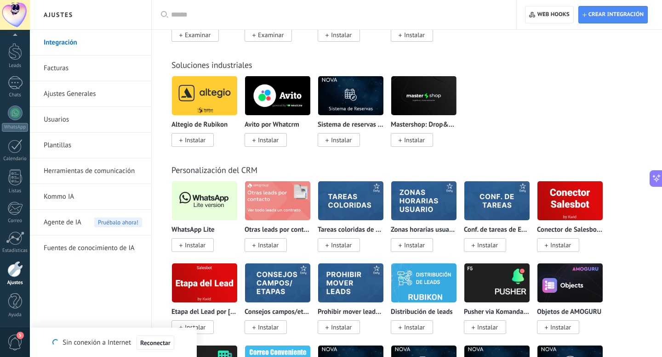
click at [68, 217] on span "Agente de IA" at bounding box center [63, 223] width 38 height 26
